Goal: Find specific page/section: Find specific page/section

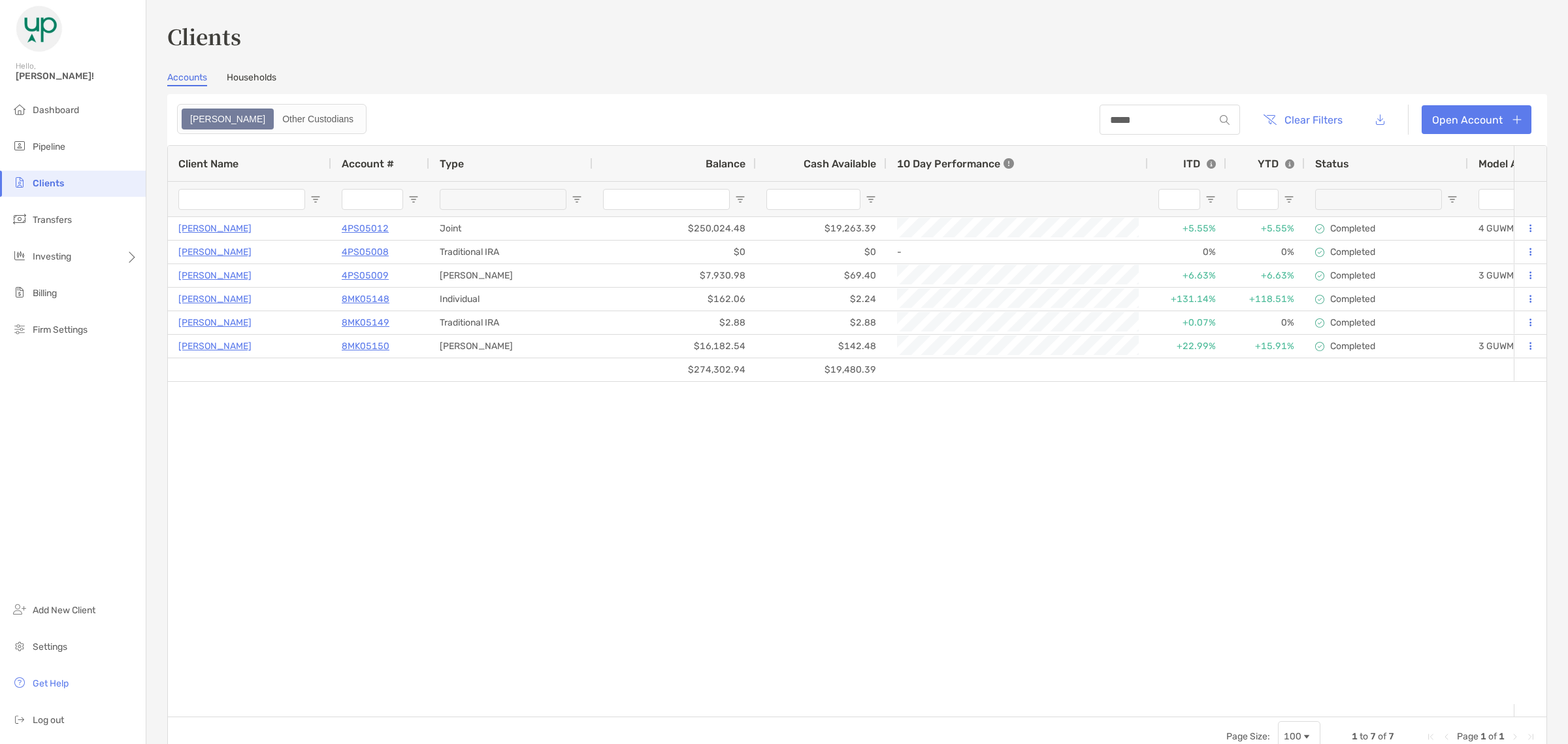
type input "*****"
click at [183, 253] on span "Portfolios" at bounding box center [177, 256] width 40 height 11
